Goal: Obtain resource: Obtain resource

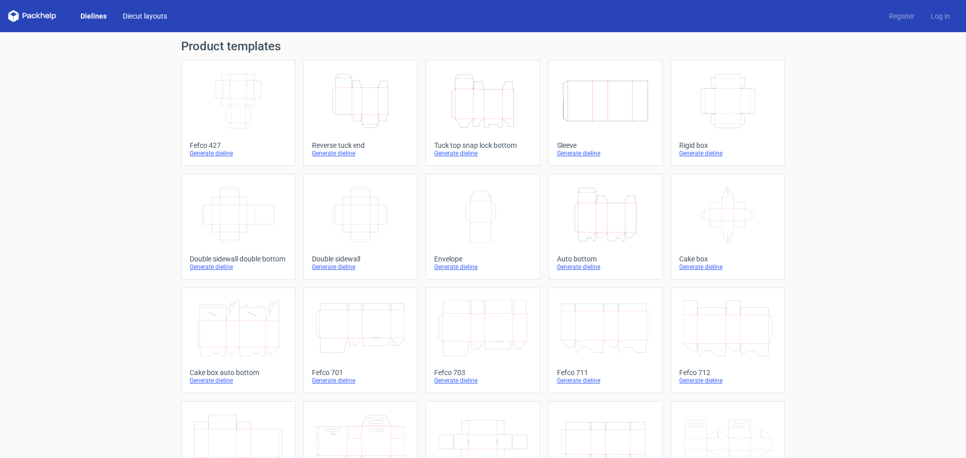
click at [141, 18] on link "Diecut layouts" at bounding box center [145, 16] width 60 height 10
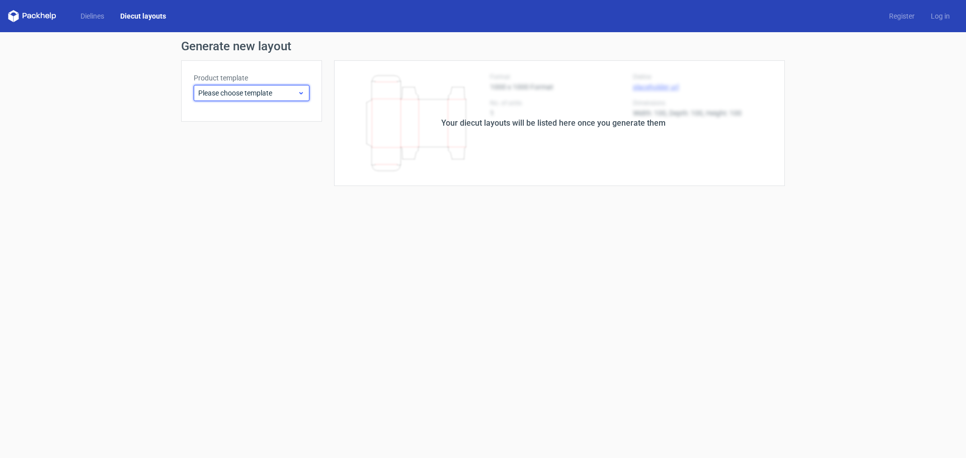
click at [287, 92] on span "Please choose template" at bounding box center [247, 93] width 99 height 10
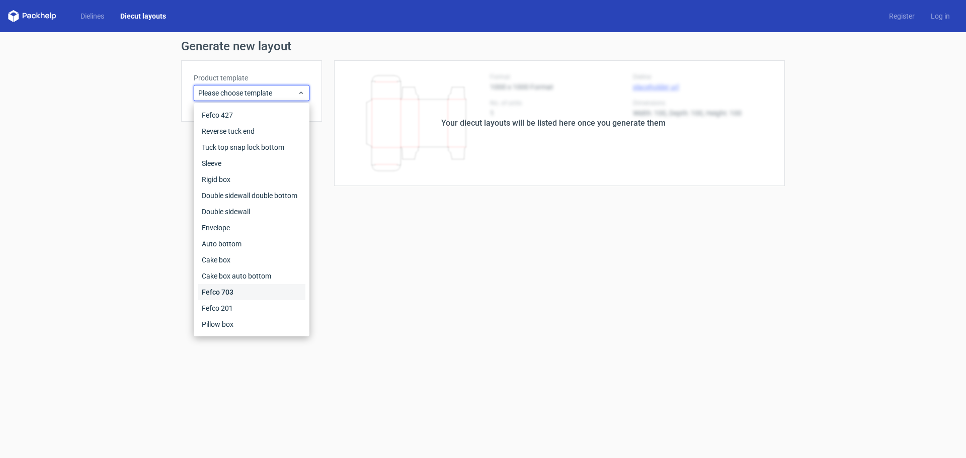
click at [266, 289] on div "Fefco 703" at bounding box center [252, 292] width 108 height 16
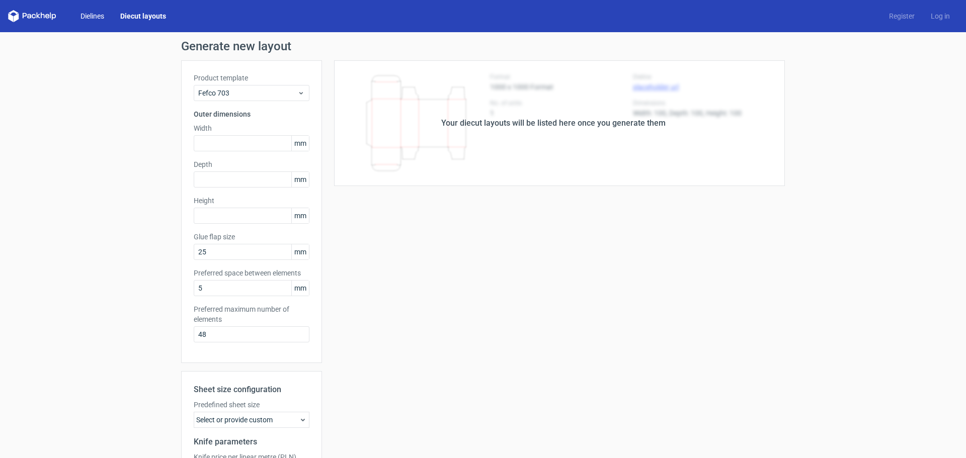
click at [79, 19] on link "Dielines" at bounding box center [92, 16] width 40 height 10
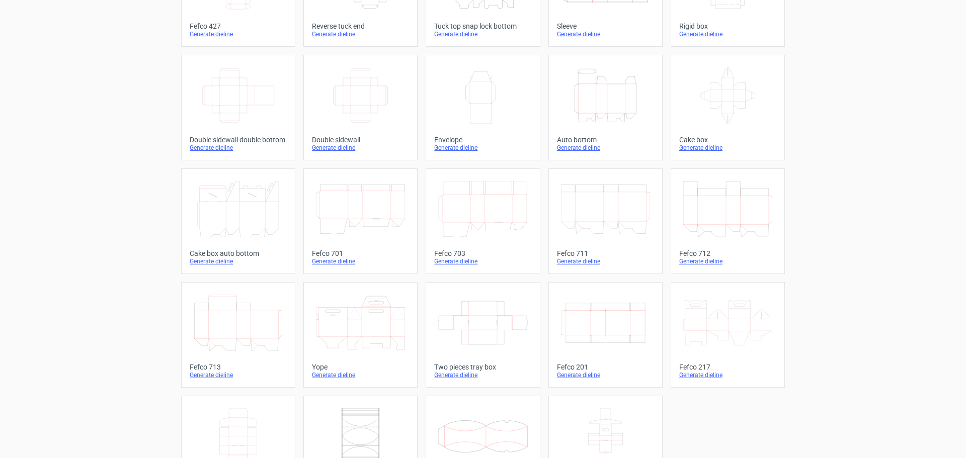
scroll to position [151, 0]
